Goal: Task Accomplishment & Management: Use online tool/utility

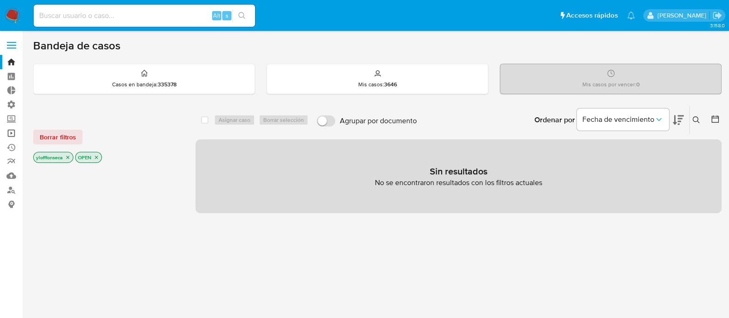
click at [12, 135] on link "Operaciones masivas" at bounding box center [55, 133] width 110 height 14
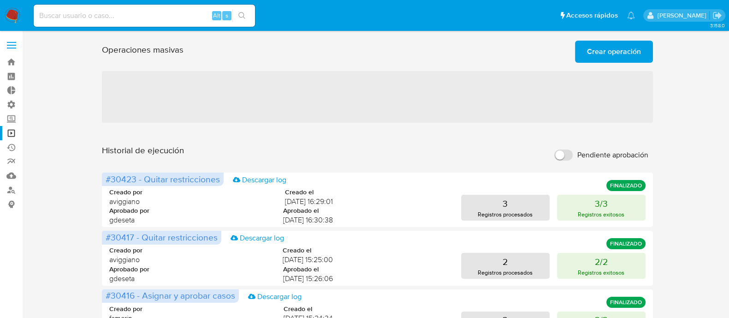
click at [609, 58] on span "Crear operación" at bounding box center [614, 51] width 54 height 20
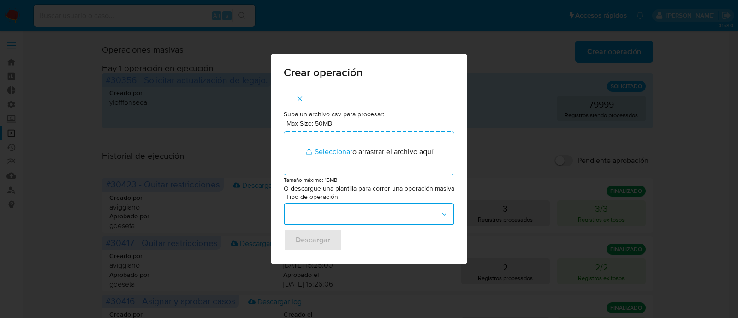
click at [348, 215] on button "button" at bounding box center [369, 214] width 171 height 22
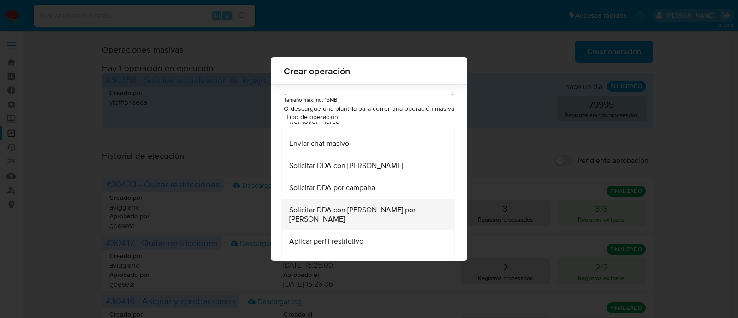
scroll to position [406, 0]
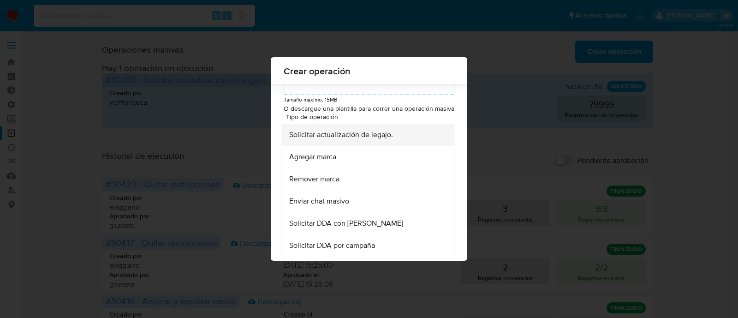
click at [376, 139] on span "Solicitar actualización de legajo." at bounding box center [341, 134] width 104 height 9
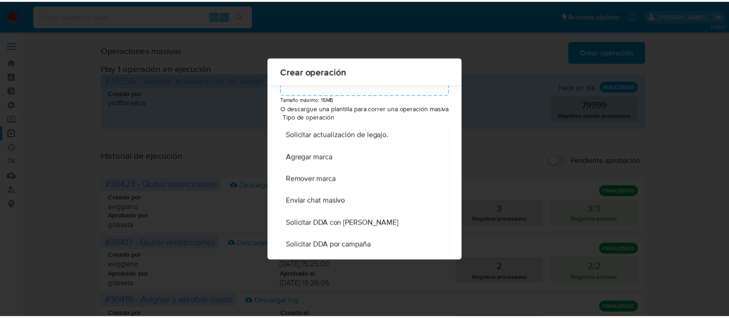
scroll to position [0, 0]
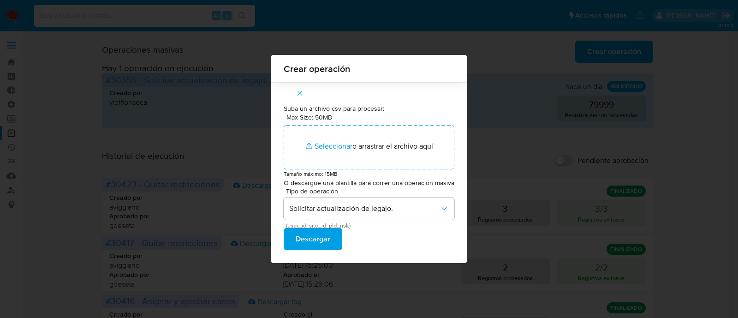
click at [324, 236] on span "Descargar" at bounding box center [313, 239] width 35 height 20
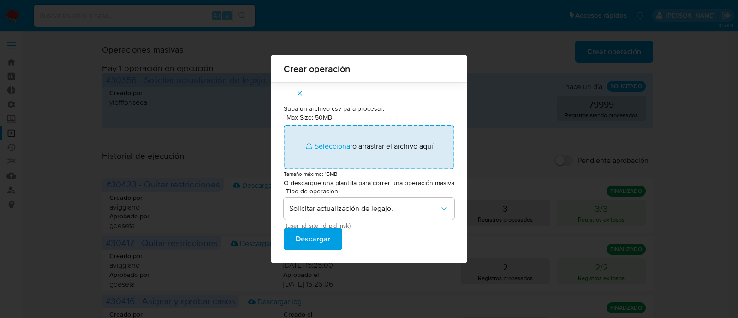
click at [328, 151] on input "Max Size: 50MB Seleccionar archivos" at bounding box center [369, 147] width 171 height 44
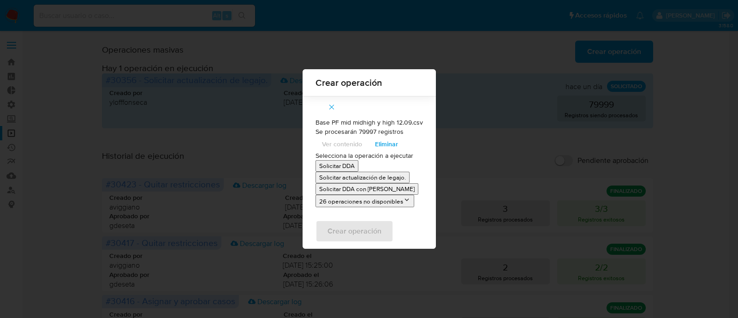
click at [401, 179] on p "Solicitar actualización de legajo." at bounding box center [362, 177] width 87 height 9
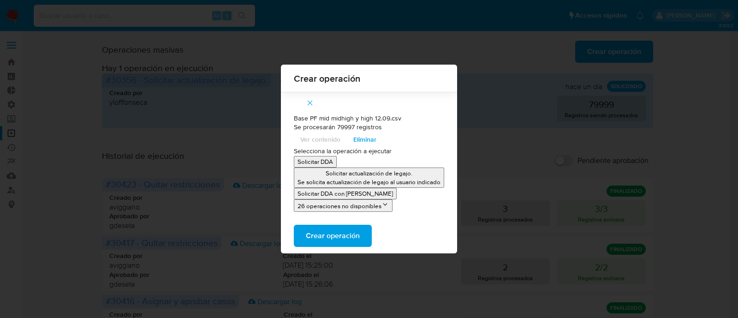
click at [438, 177] on p "Se solicita actualización de legajo al usuario indicado" at bounding box center [368, 181] width 143 height 9
click at [338, 238] on span "Crear operación" at bounding box center [333, 235] width 54 height 20
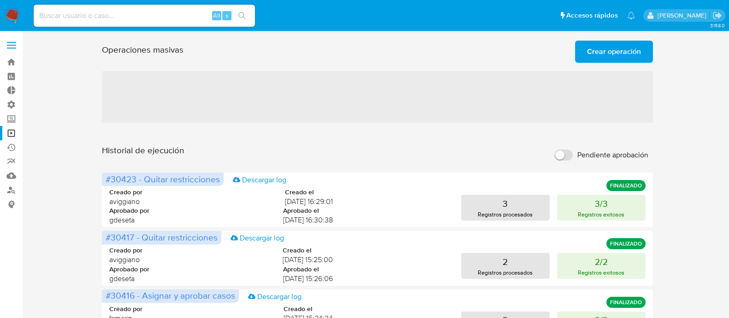
click at [415, 85] on span "‌" at bounding box center [377, 97] width 550 height 52
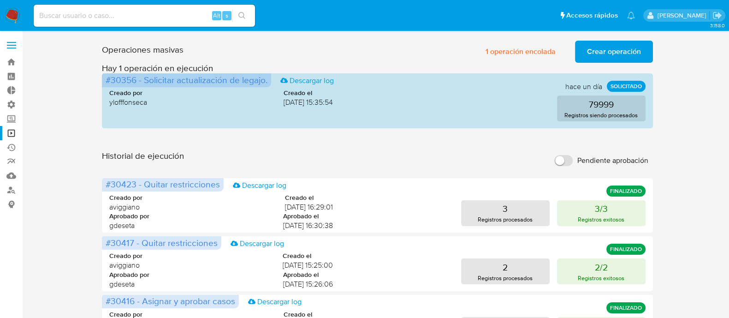
click at [359, 67] on h3 "Hay 1 operación en ejecución" at bounding box center [377, 68] width 550 height 11
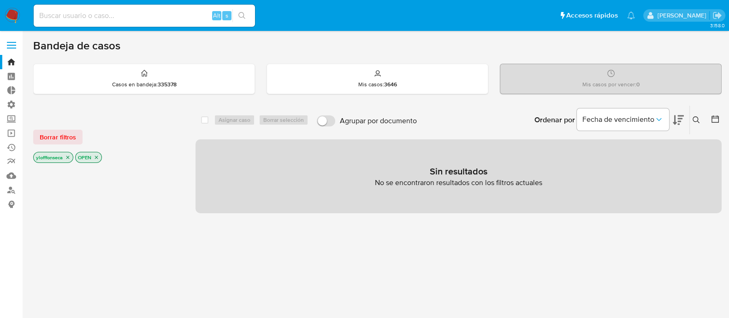
click at [117, 17] on input at bounding box center [144, 16] width 221 height 12
paste input "361414623"
type input "361414623"
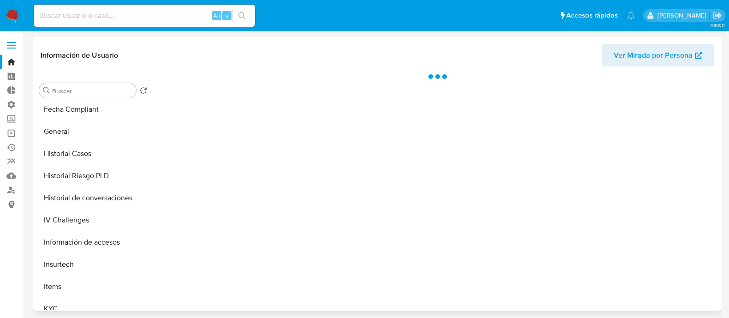
scroll to position [346, 0]
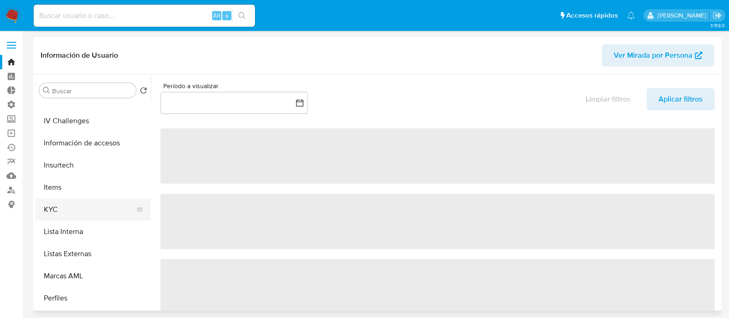
select select "10"
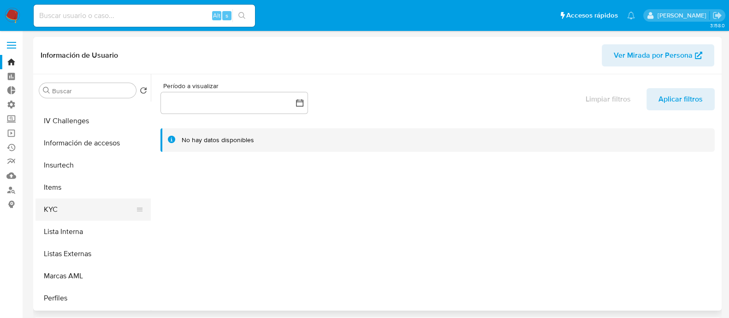
click at [92, 213] on button "KYC" at bounding box center [89, 209] width 108 height 22
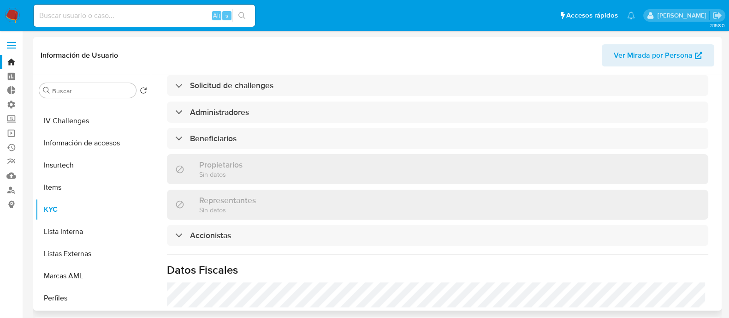
scroll to position [519, 0]
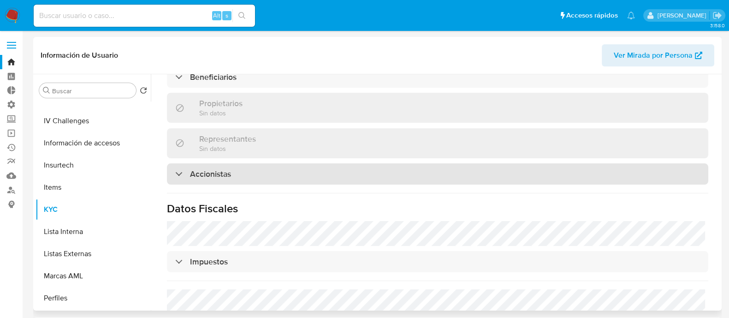
click at [277, 181] on div "Accionistas" at bounding box center [437, 173] width 541 height 21
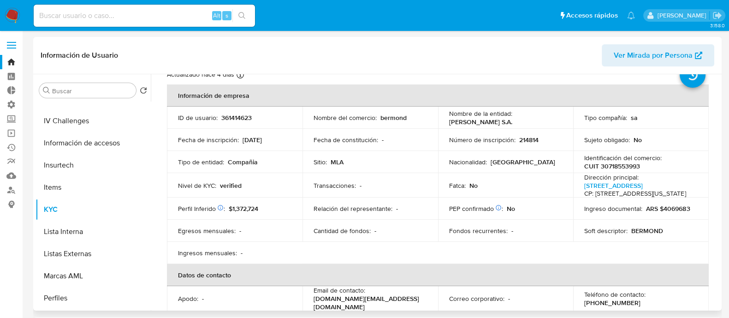
scroll to position [1, 0]
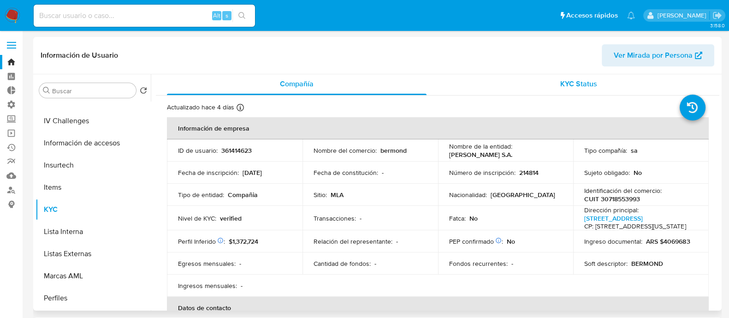
click at [578, 86] on span "KYC Status" at bounding box center [578, 83] width 37 height 11
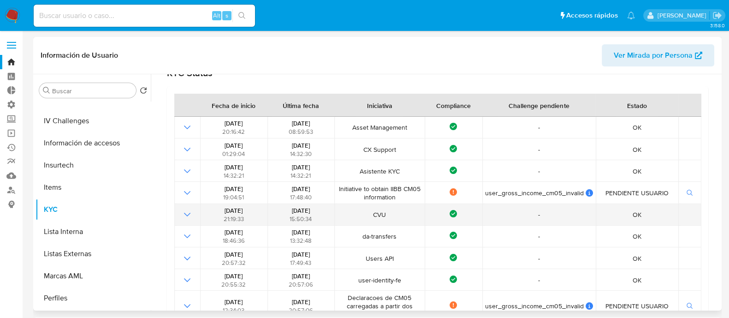
scroll to position [115, 0]
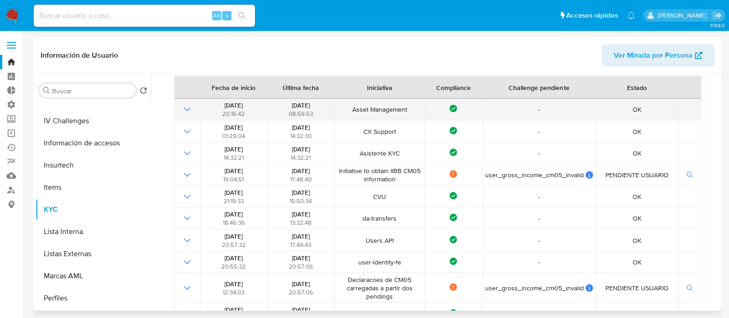
click at [184, 107] on icon "Mostrar operación" at bounding box center [187, 109] width 11 height 11
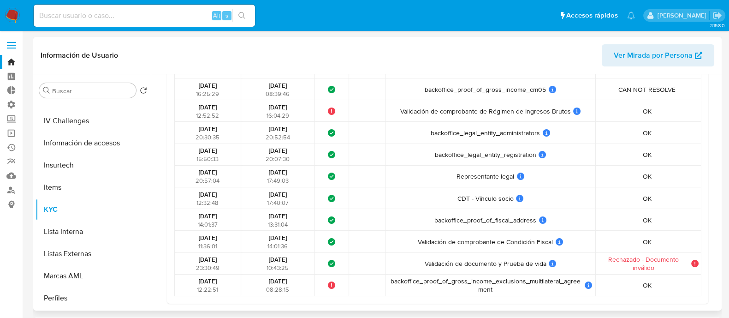
scroll to position [57, 0]
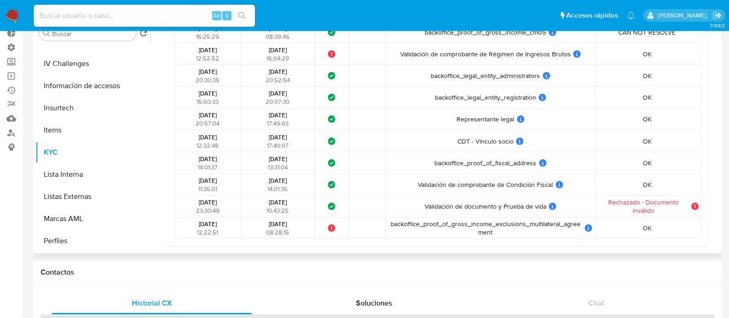
drag, startPoint x: 189, startPoint y: 133, endPoint x: 672, endPoint y: 140, distance: 482.7
click at [672, 140] on tr "30/06/2025 12:32:48 30/06/2025 17:40:07 ¿Qué significa este estado? El tiempo d…" at bounding box center [437, 141] width 527 height 22
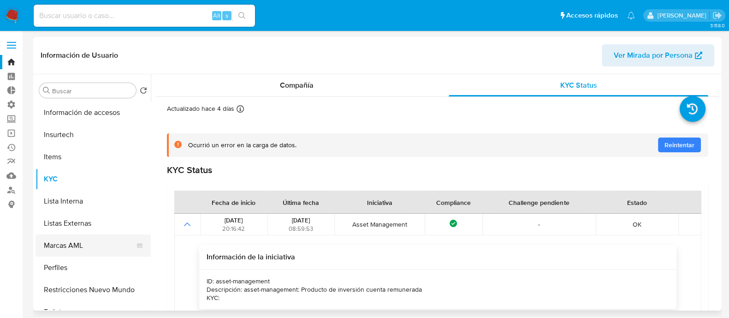
scroll to position [88, 0]
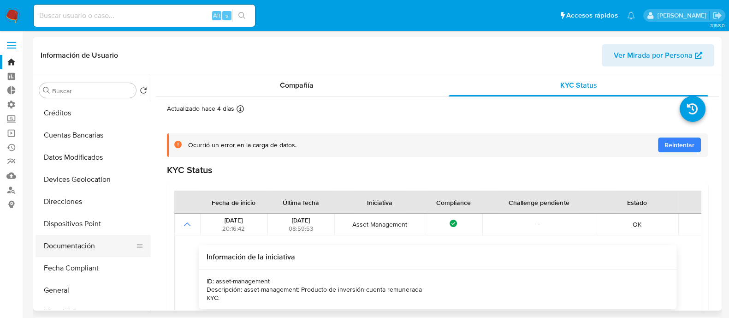
click at [80, 249] on button "Documentación" at bounding box center [89, 246] width 108 height 22
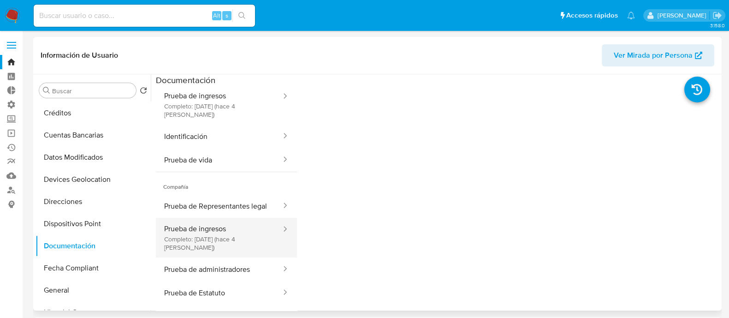
scroll to position [57, 0]
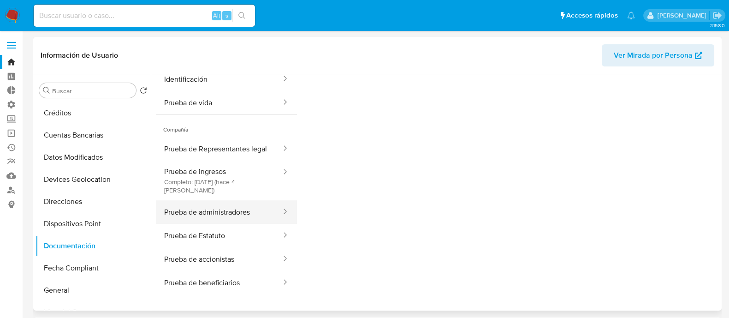
click at [231, 214] on button "Prueba de administradores" at bounding box center [219, 212] width 126 height 24
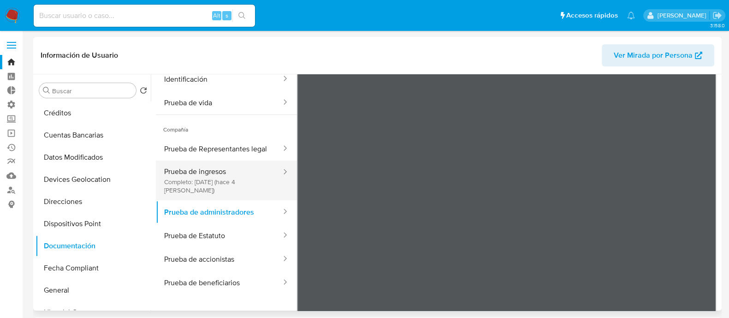
click at [224, 185] on button "Prueba de ingresos Completo: 08/09/2025 (hace 4 días)" at bounding box center [219, 180] width 126 height 40
